Goal: Answer question/provide support

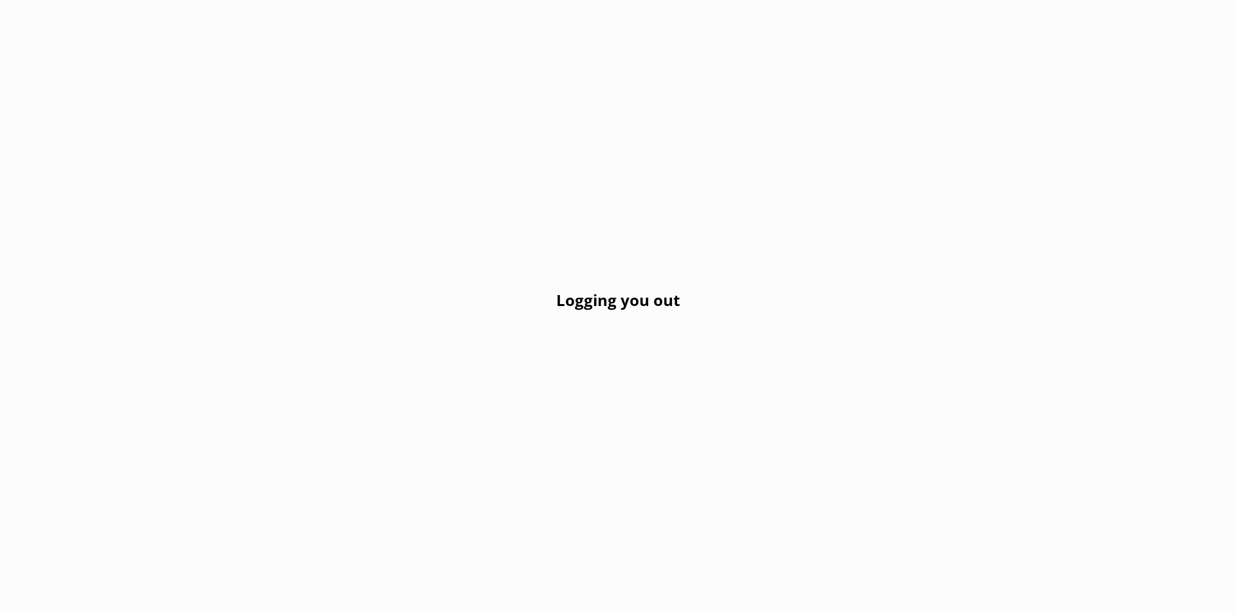
click at [602, 323] on div "Logging you out" at bounding box center [618, 307] width 1236 height 614
drag, startPoint x: 599, startPoint y: 317, endPoint x: 502, endPoint y: 105, distance: 232.8
click at [599, 303] on div "Logging you out" at bounding box center [618, 307] width 1236 height 614
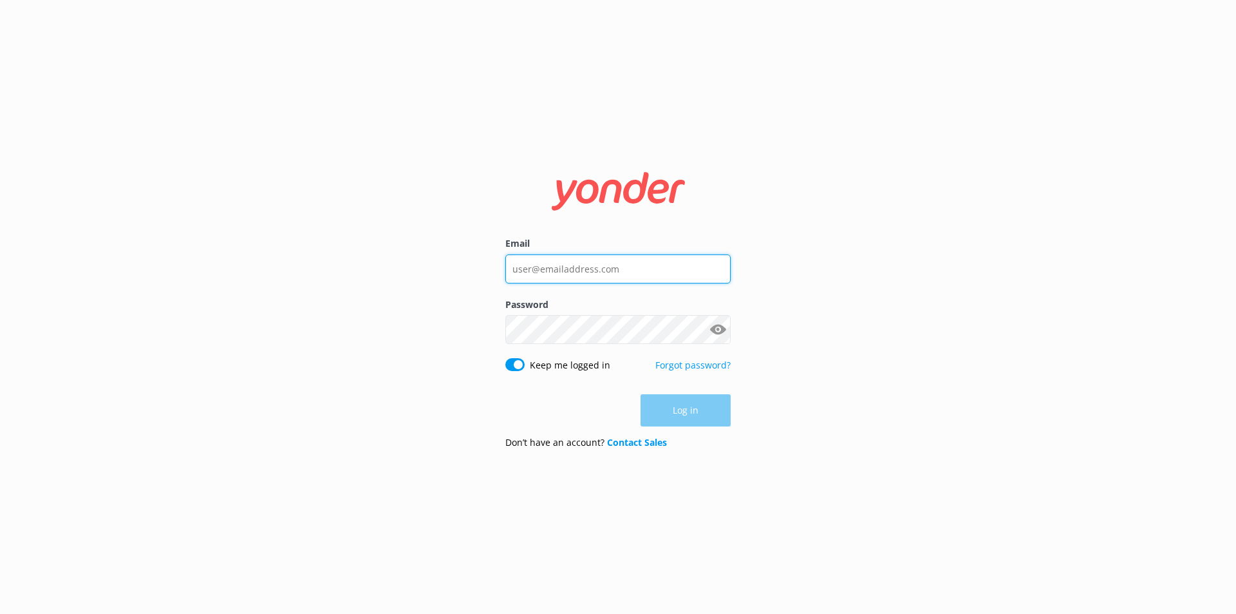
type input "[EMAIL_ADDRESS][DOMAIN_NAME]"
click at [688, 405] on div "Log in" at bounding box center [618, 410] width 225 height 32
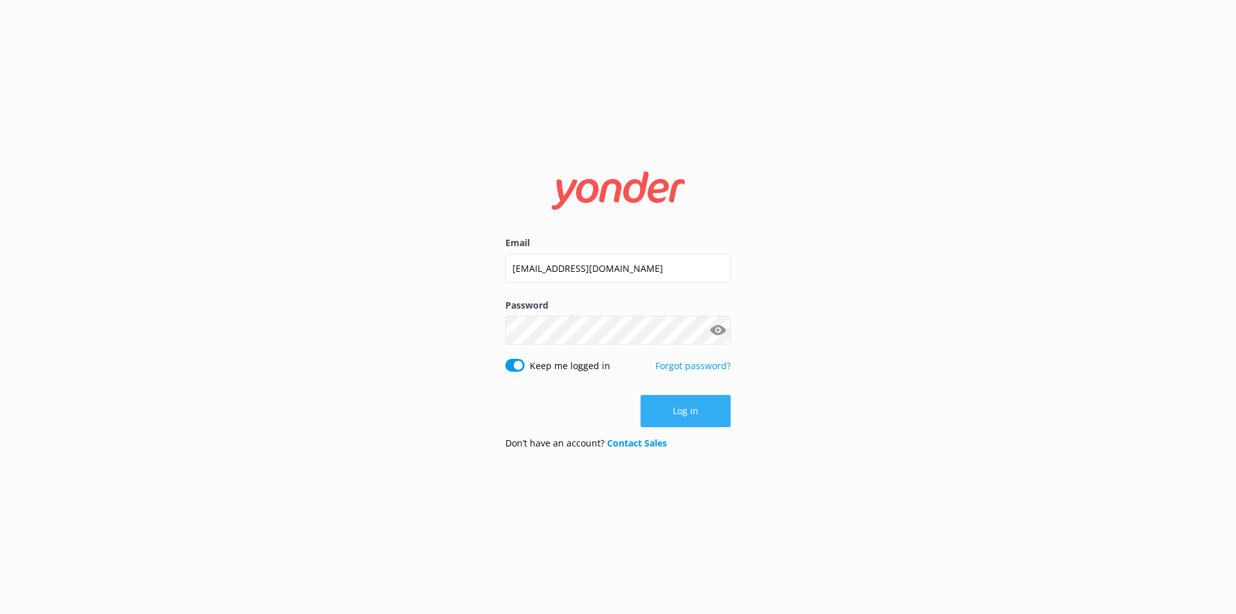
click at [680, 420] on button "Log in" at bounding box center [686, 411] width 90 height 32
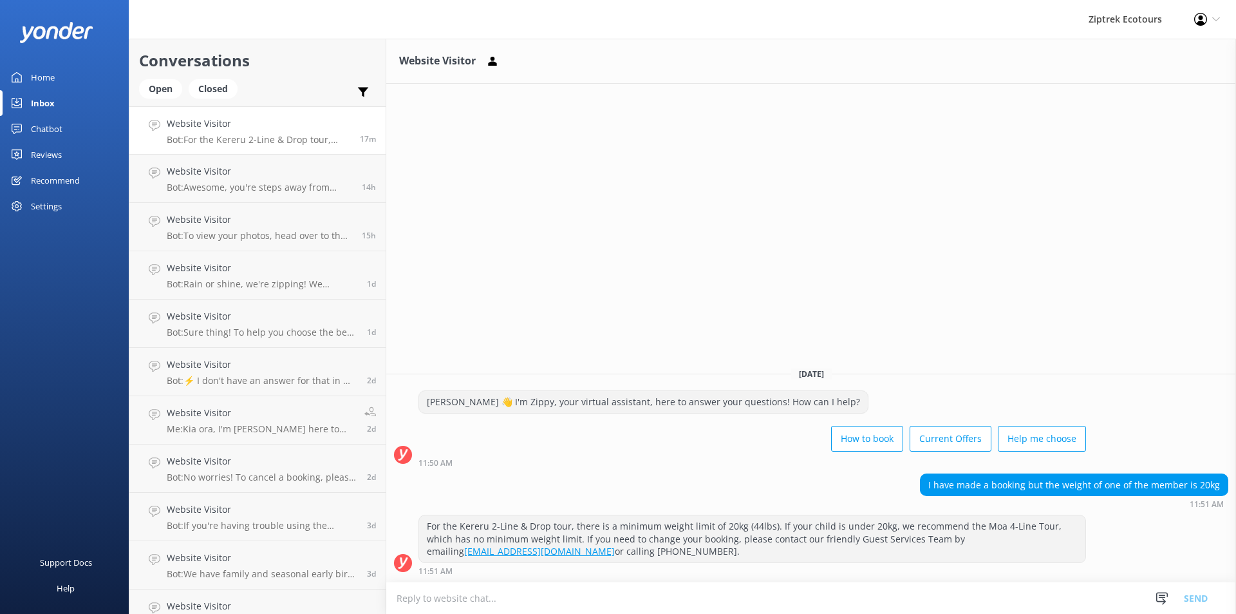
click at [579, 592] on textarea at bounding box center [811, 598] width 850 height 32
type textarea "h"
type textarea "Hi there! If you have booked the"
drag, startPoint x: 509, startPoint y: 596, endPoint x: 372, endPoint y: 596, distance: 137.2
click at [372, 596] on div "Conversations Open Closed Important Converted Assigned to me Unassigned Website…" at bounding box center [683, 326] width 1108 height 575
